Goal: Task Accomplishment & Management: Use online tool/utility

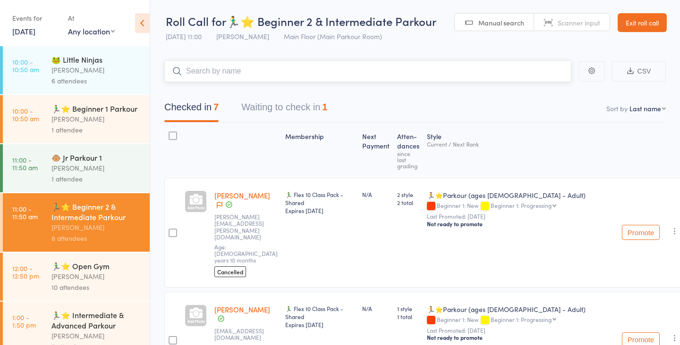
click at [311, 110] on button "Waiting to check in 1" at bounding box center [284, 109] width 86 height 25
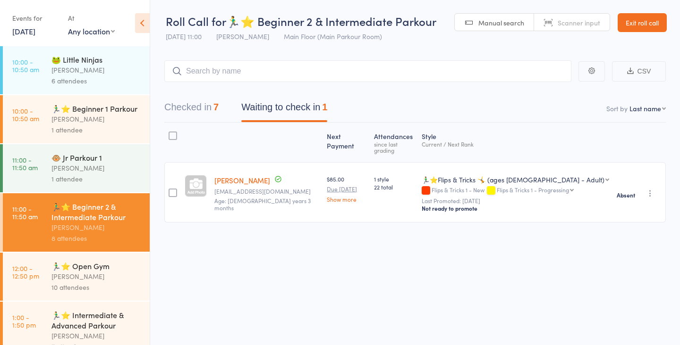
click at [85, 277] on div "[PERSON_NAME]" at bounding box center [96, 276] width 90 height 11
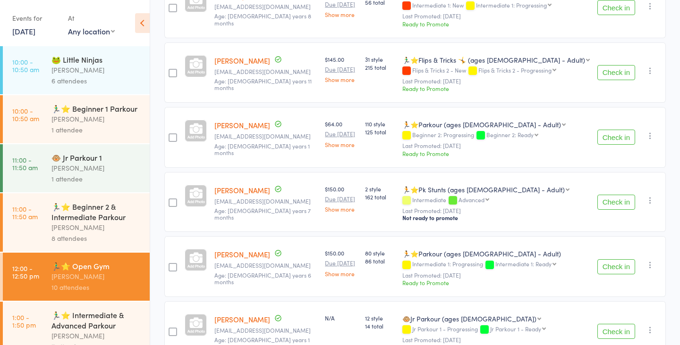
scroll to position [498, 0]
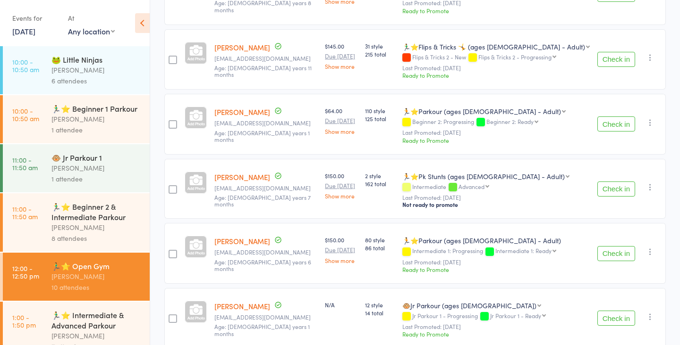
click at [95, 322] on div "🏃‍♂️⭐ Intermediate & Advanced Parkour" at bounding box center [96, 320] width 90 height 21
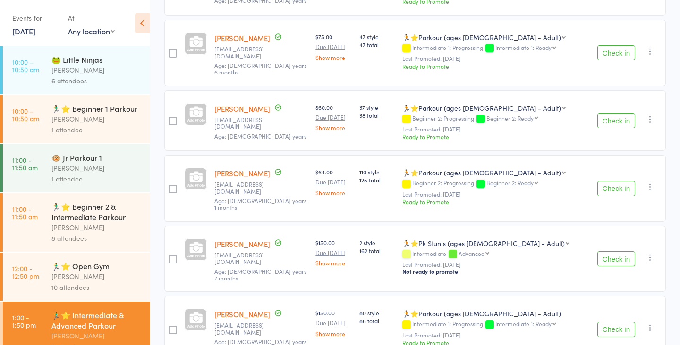
scroll to position [294, 0]
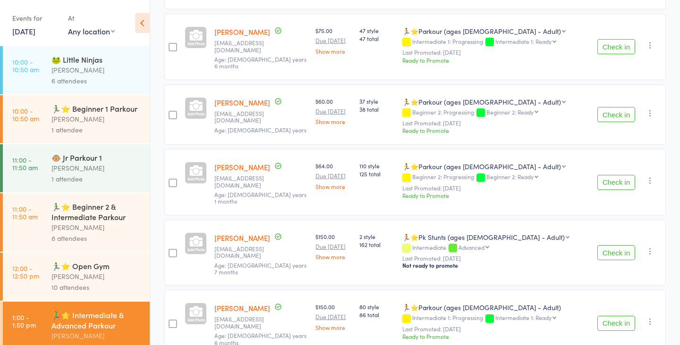
click at [90, 222] on div "🏃‍♂️⭐ Beginner 2 & Intermediate Parkour" at bounding box center [96, 212] width 90 height 21
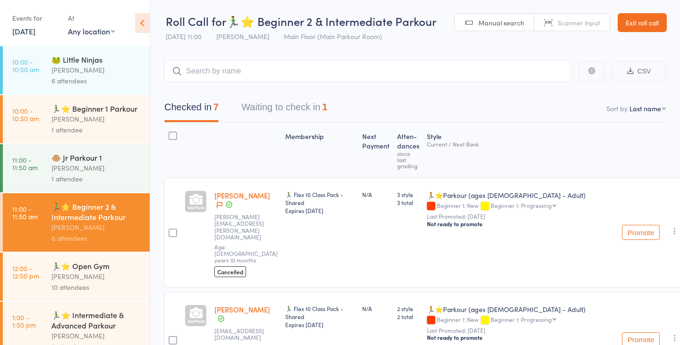
click at [86, 273] on div "[PERSON_NAME]" at bounding box center [96, 276] width 90 height 11
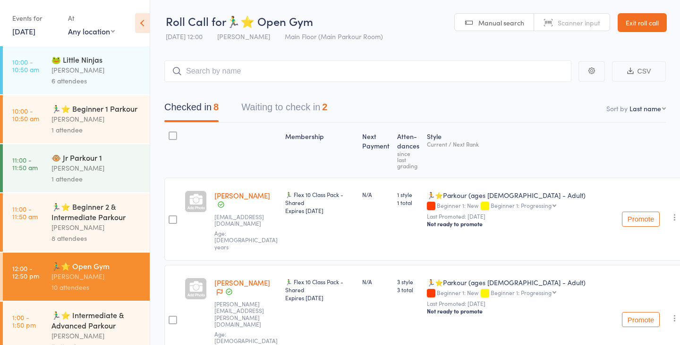
click at [292, 115] on button "Waiting to check in 2" at bounding box center [284, 109] width 86 height 25
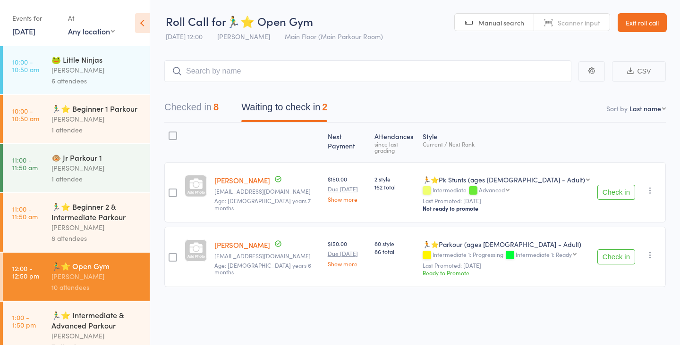
scroll to position [67, 0]
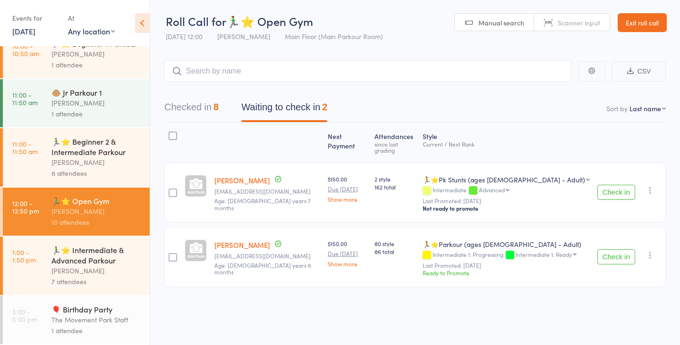
click at [88, 261] on div "🏃‍♂️⭐ Intermediate & Advanced Parkour" at bounding box center [96, 255] width 90 height 21
